Goal: Task Accomplishment & Management: Complete application form

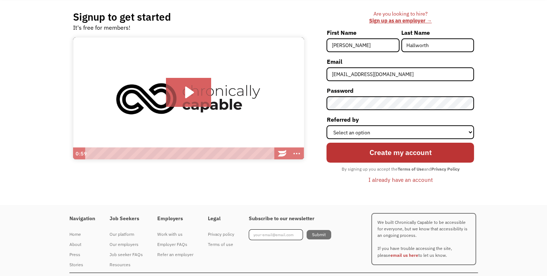
select select "Word of Mouth"
click at [327, 125] on select "Select an option Instagram Facebook Twitter Search Engine News Article Word of …" at bounding box center [401, 132] width 148 height 14
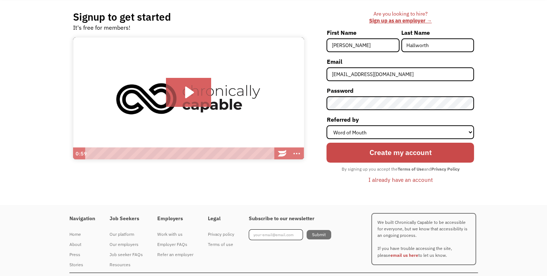
click at [407, 157] on input "Create my account" at bounding box center [401, 153] width 148 height 20
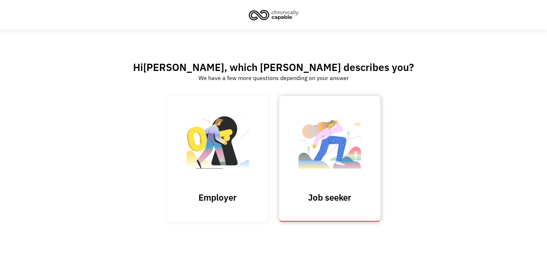
click at [311, 129] on img at bounding box center [330, 145] width 72 height 71
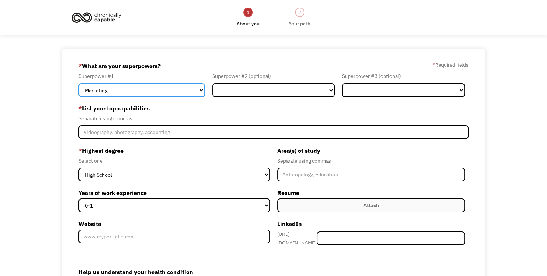
click at [181, 89] on select "Marketing Human Resources Finance Technology Operations Sales Industrial & Manu…" at bounding box center [142, 90] width 127 height 14
select select "Administration"
click at [79, 83] on select "Marketing Human Resources Finance Technology Operations Sales Industrial & Manu…" at bounding box center [142, 90] width 127 height 14
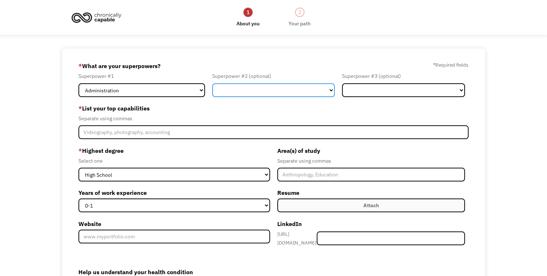
click at [227, 92] on select "Marketing Human Resources Finance Technology Operations Sales Industrial & Manu…" at bounding box center [273, 90] width 123 height 14
select select "Customer Service"
click at [212, 83] on select "Marketing Human Resources Finance Technology Operations Sales Industrial & Manu…" at bounding box center [273, 90] width 123 height 14
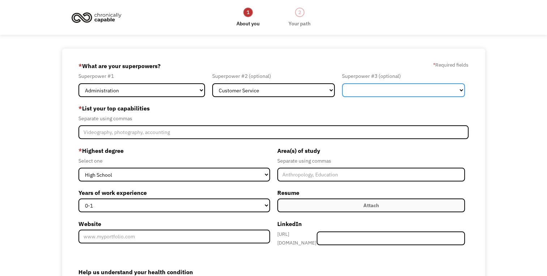
click at [357, 92] on select "Marketing Human Resources Finance Technology Operations Sales Industrial & Manu…" at bounding box center [403, 90] width 123 height 14
select select "Science & Education"
click at [342, 83] on select "Marketing Human Resources Finance Technology Operations Sales Industrial & Manu…" at bounding box center [403, 90] width 123 height 14
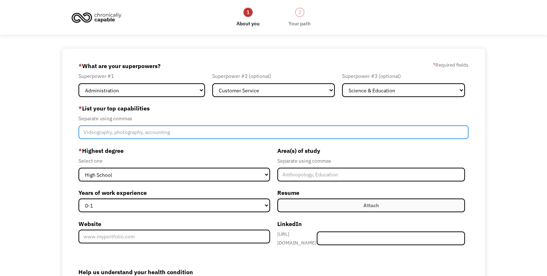
click at [181, 134] on input "Member-Create-Step1" at bounding box center [274, 132] width 390 height 14
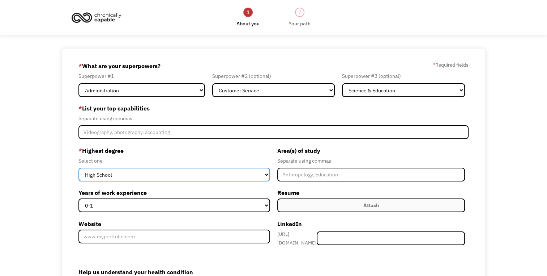
click at [152, 175] on select "High School Associates Bachelors Master's PhD" at bounding box center [175, 175] width 192 height 14
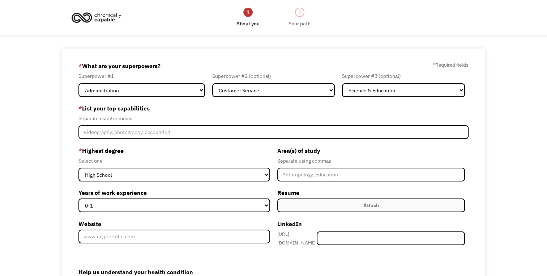
click at [197, 141] on form "68bab4ae60c7e027dd0428b6 rebeccahallworth@btinternet.com Rebecca Hallworth Word…" at bounding box center [274, 206] width 390 height 293
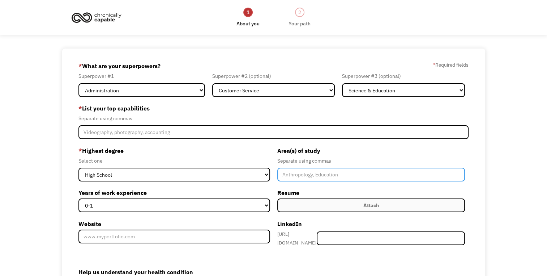
click at [297, 174] on input "Member-Create-Step1" at bounding box center [371, 175] width 188 height 14
